Goal: Check status: Check status

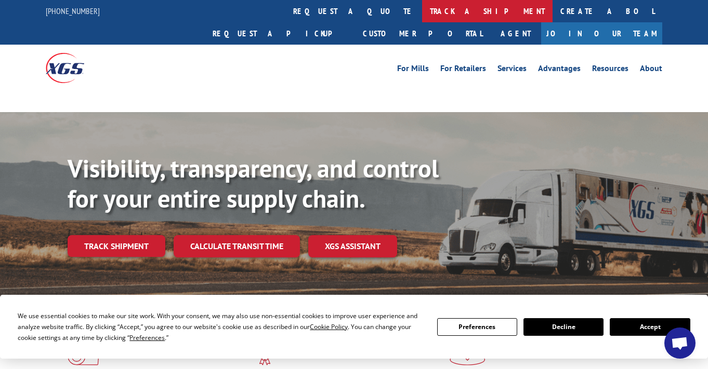
click at [422, 12] on link "track a shipment" at bounding box center [487, 11] width 130 height 22
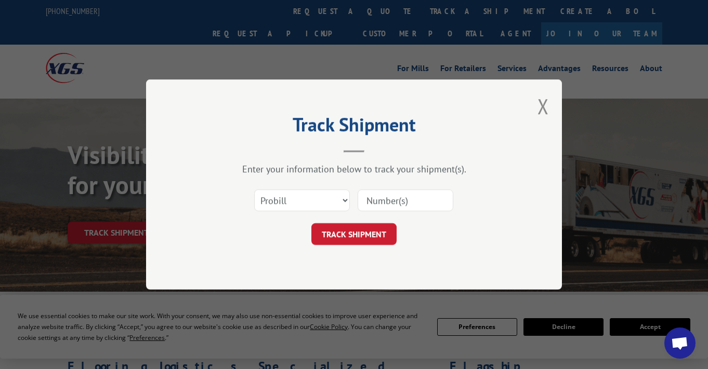
click at [309, 201] on select "Select category... Probill BOL PO" at bounding box center [302, 201] width 96 height 22
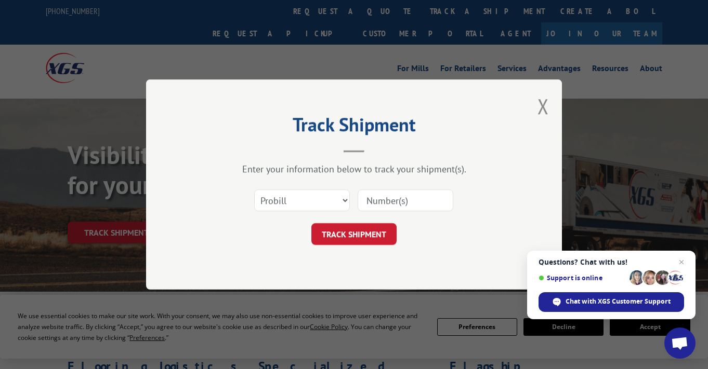
select select "bol"
click at [254, 190] on select "Select category... Probill BOL PO" at bounding box center [302, 201] width 96 height 22
click at [398, 196] on input at bounding box center [406, 201] width 96 height 22
paste input "363146"
type input "363146"
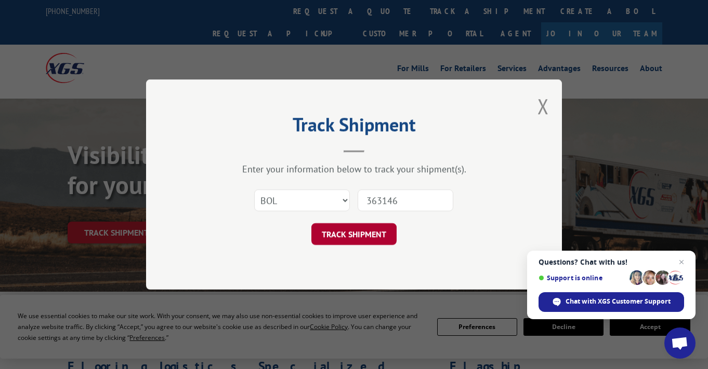
click at [362, 241] on button "TRACK SHIPMENT" at bounding box center [353, 234] width 85 height 22
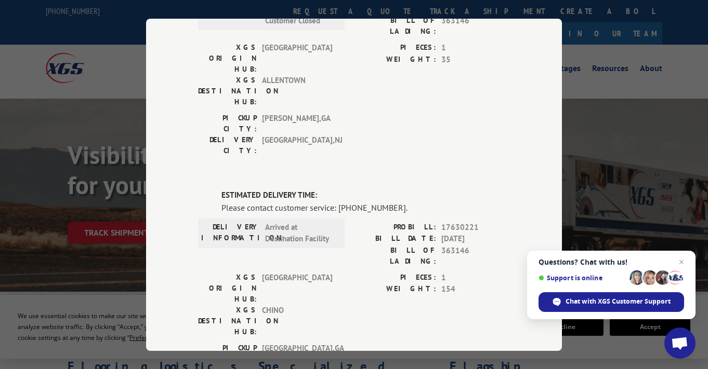
scroll to position [143, 0]
